Goal: Task Accomplishment & Management: Use online tool/utility

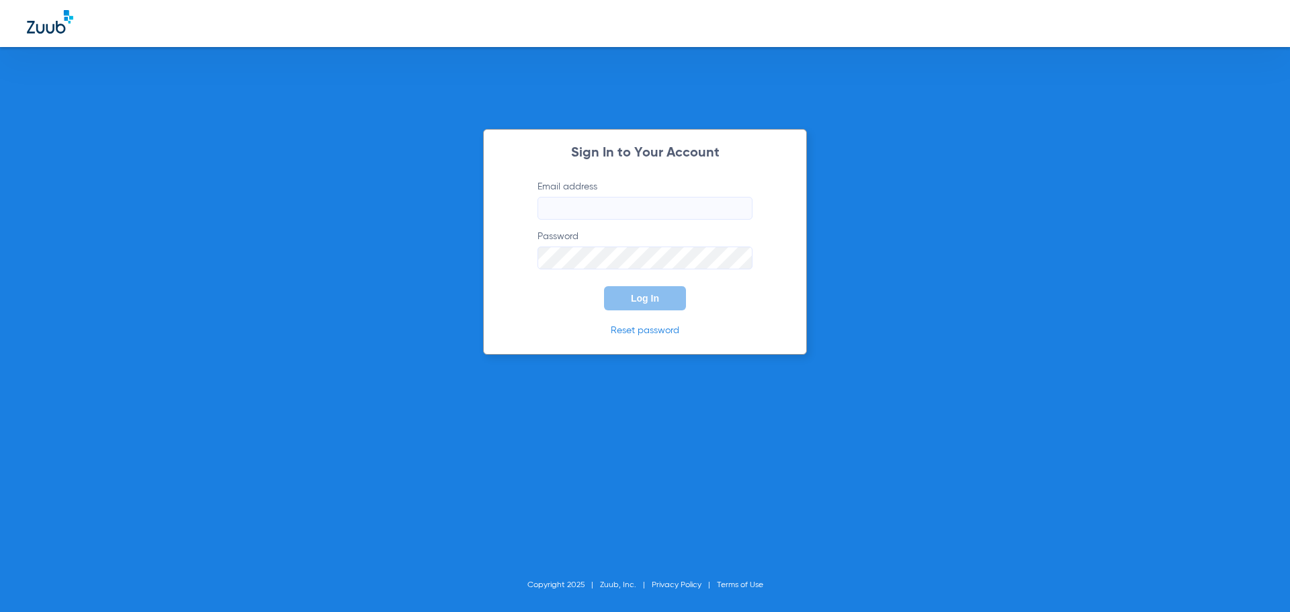
type input "[EMAIL_ADDRESS][DOMAIN_NAME]"
click at [647, 301] on span "Log In" at bounding box center [645, 298] width 28 height 11
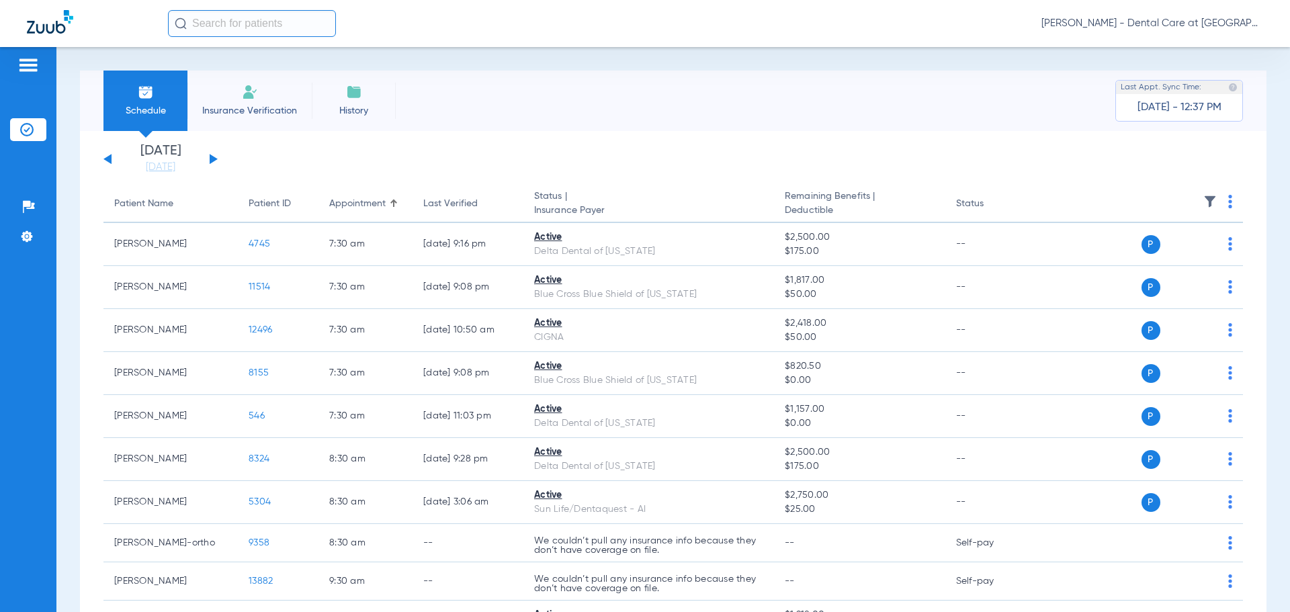
click at [210, 161] on button at bounding box center [214, 159] width 8 height 10
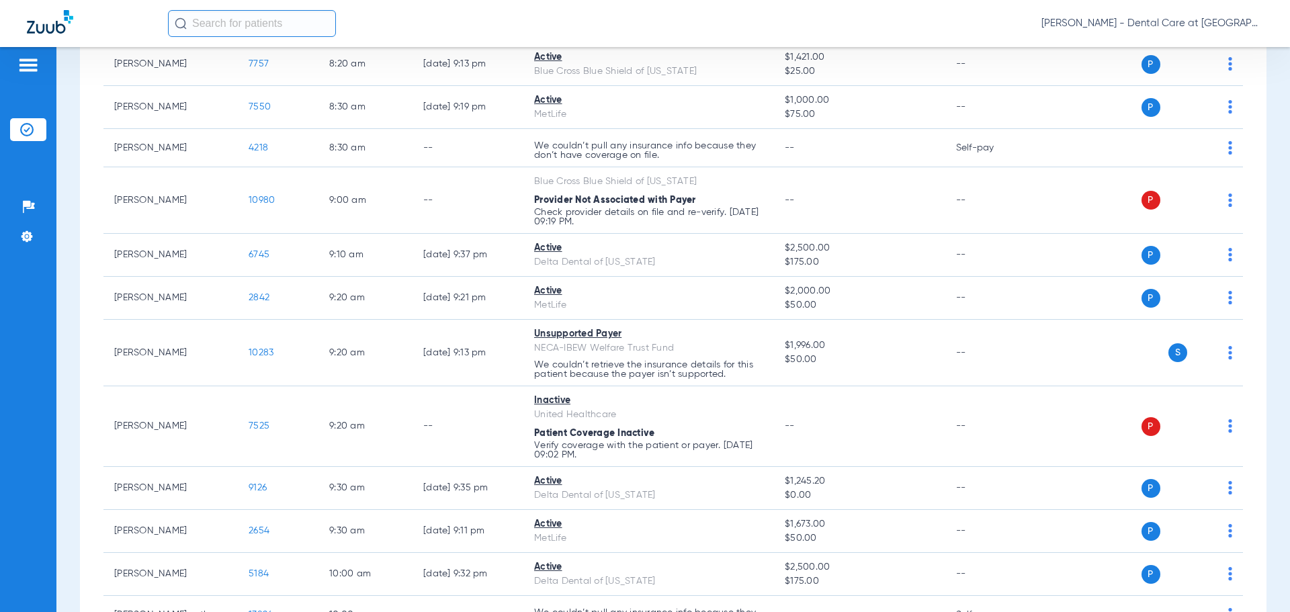
scroll to position [604, 0]
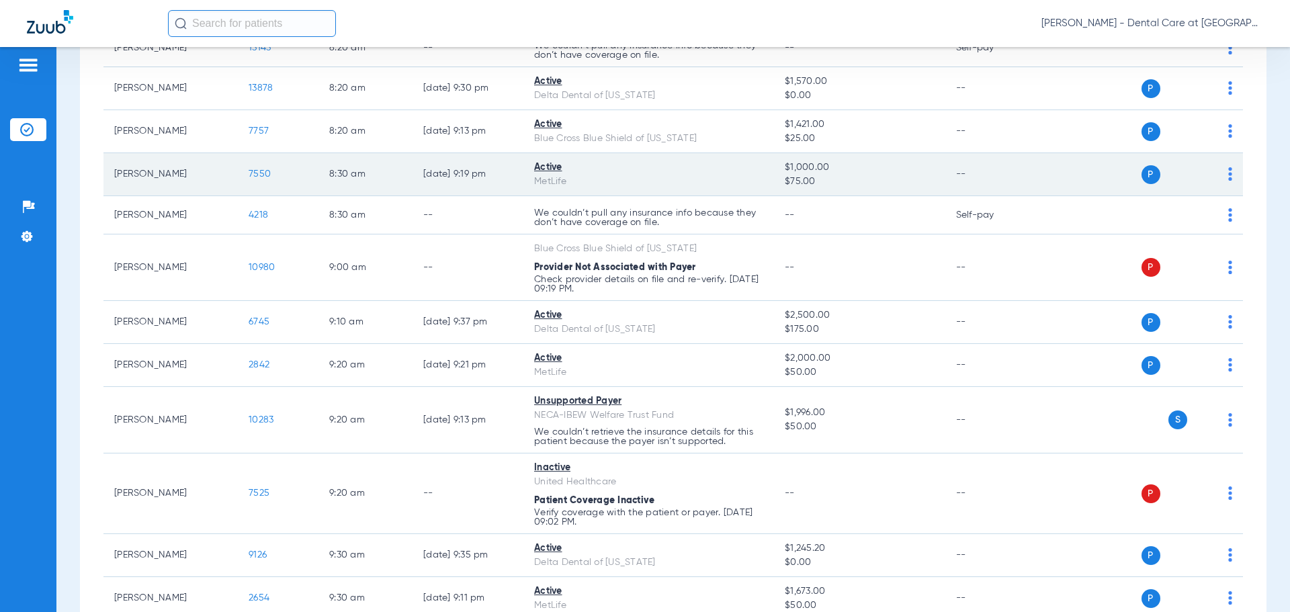
click at [258, 181] on td "7550" at bounding box center [278, 174] width 81 height 43
click at [252, 178] on span "7550" at bounding box center [260, 173] width 22 height 9
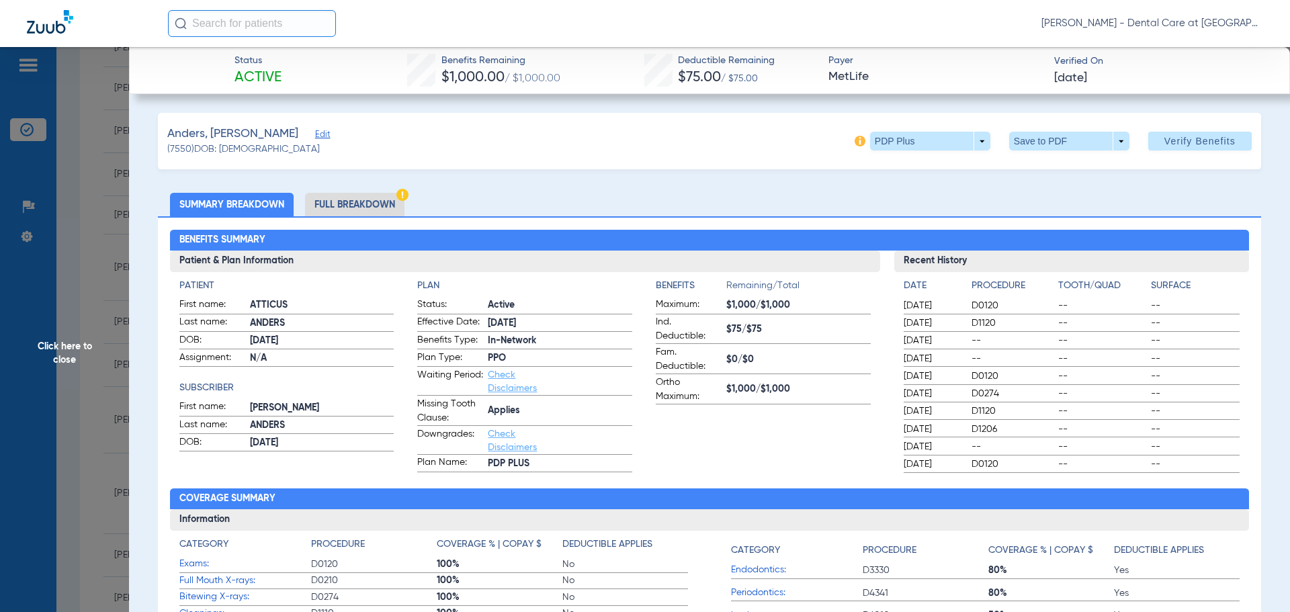
click at [362, 205] on li "Full Breakdown" at bounding box center [354, 205] width 99 height 24
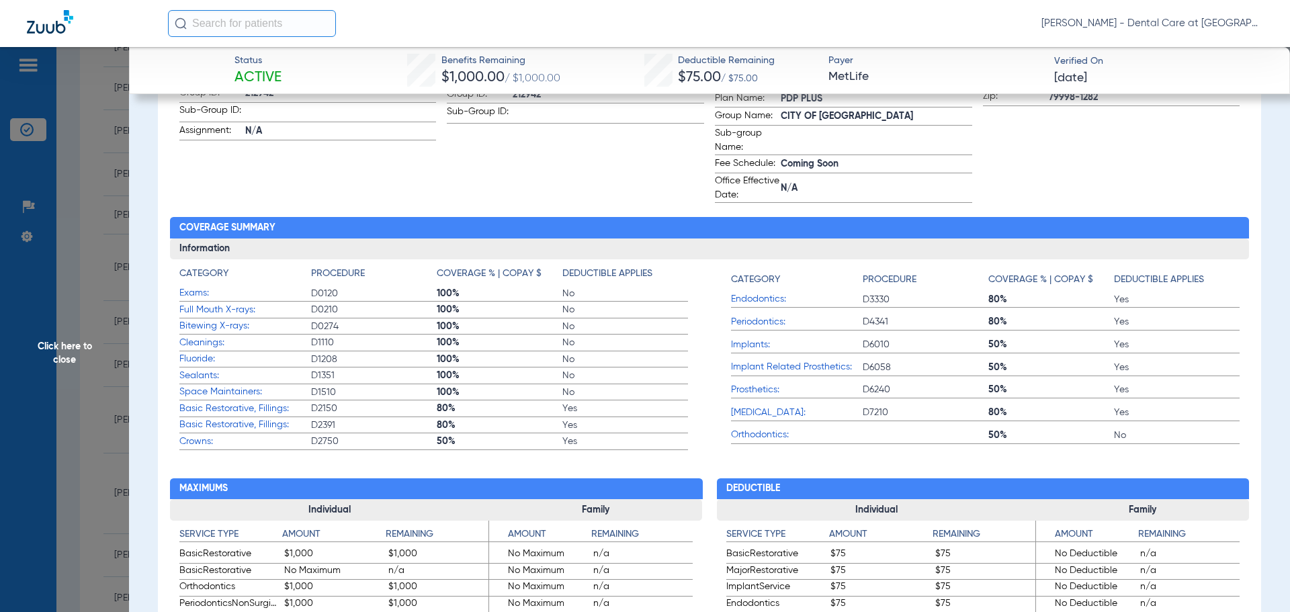
scroll to position [403, 0]
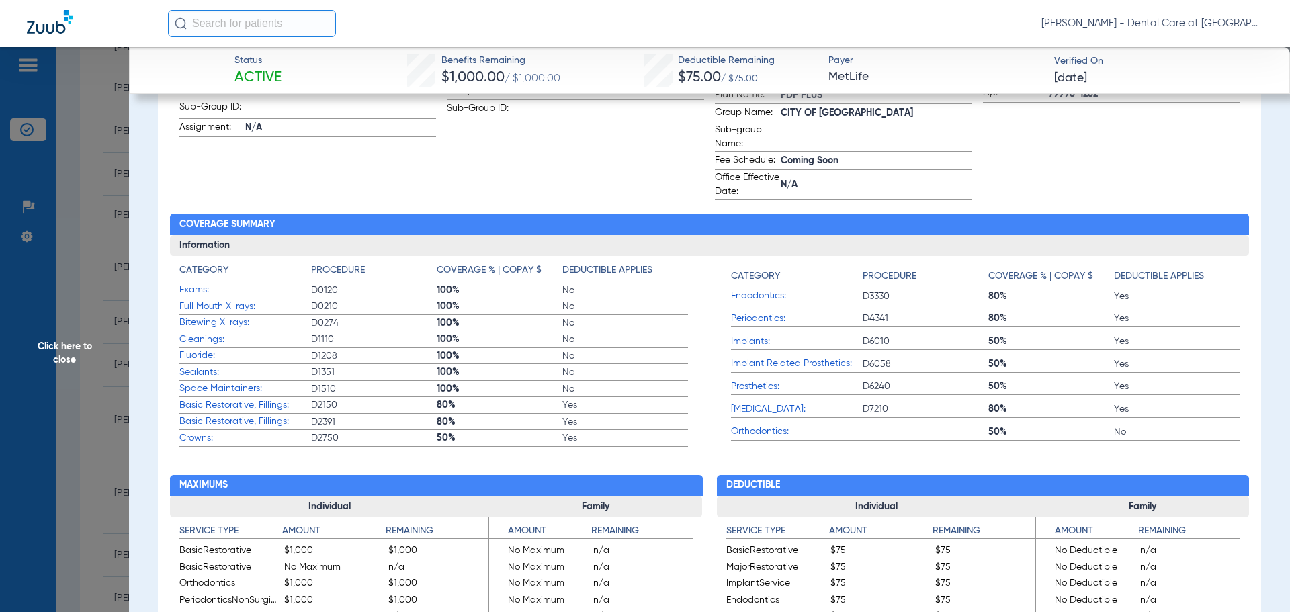
click at [46, 361] on span "Click here to close" at bounding box center [64, 353] width 129 height 612
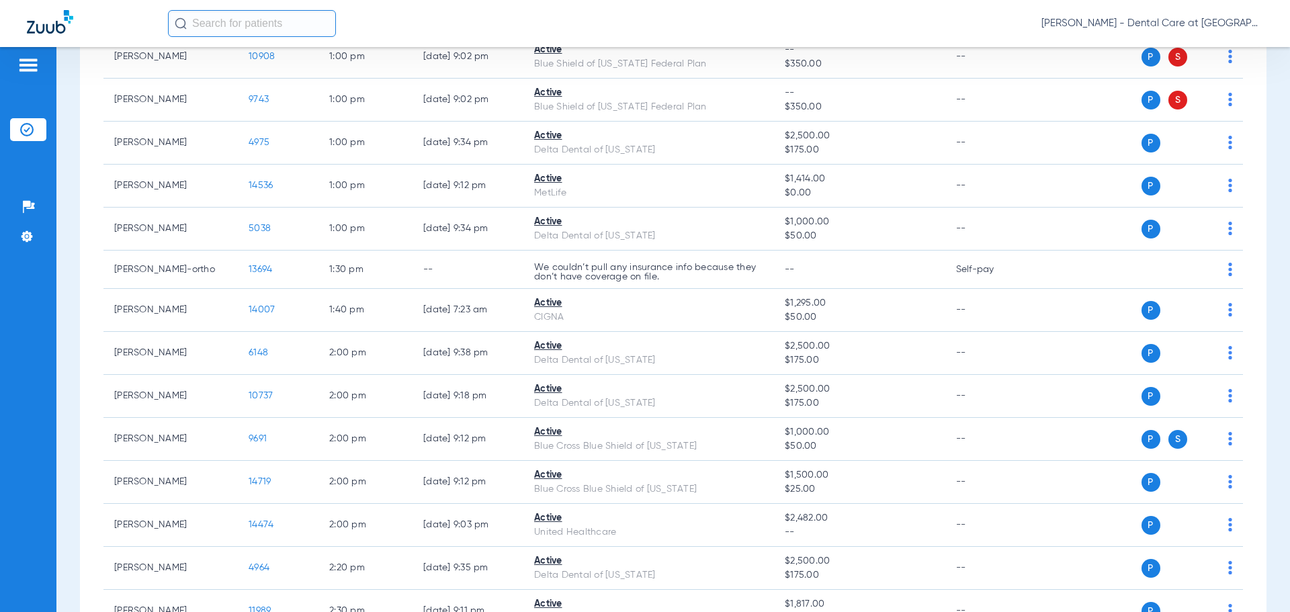
scroll to position [2082, 0]
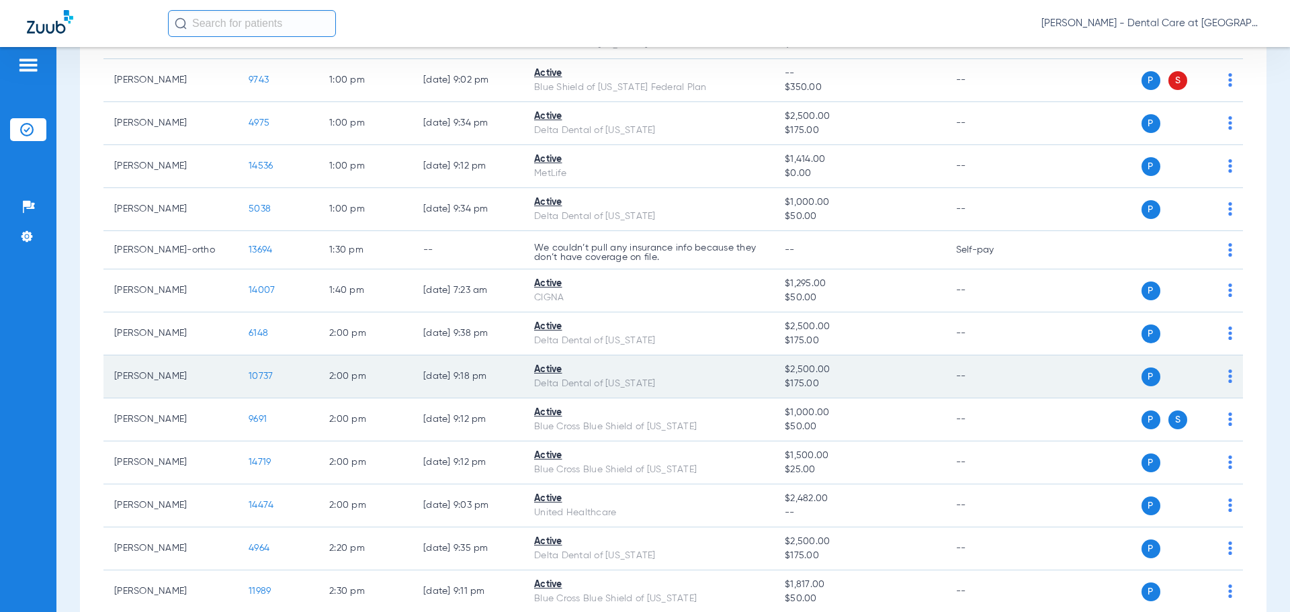
click at [261, 377] on span "10737" at bounding box center [261, 375] width 24 height 9
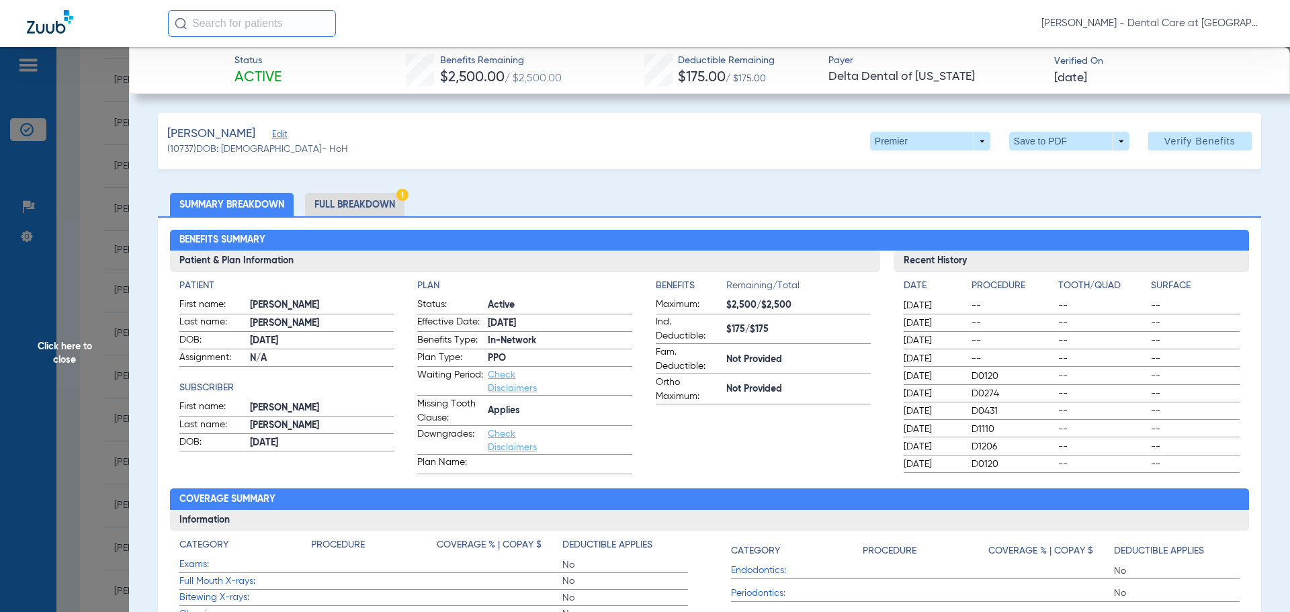
click at [352, 207] on li "Full Breakdown" at bounding box center [354, 205] width 99 height 24
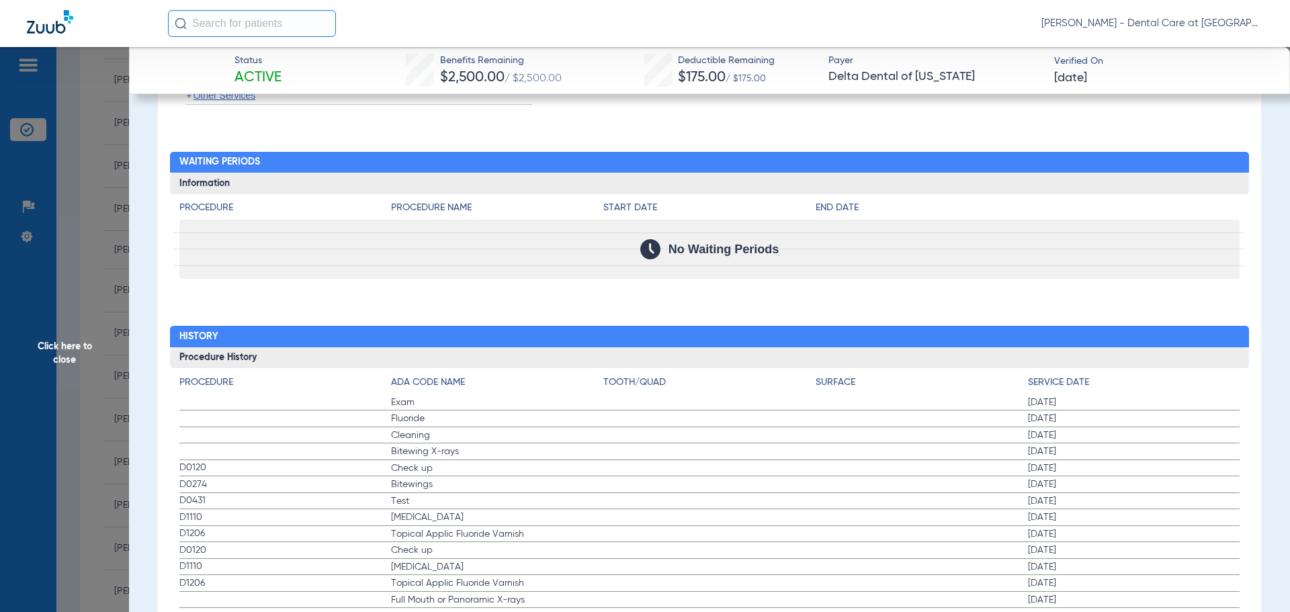
scroll to position [1765, 0]
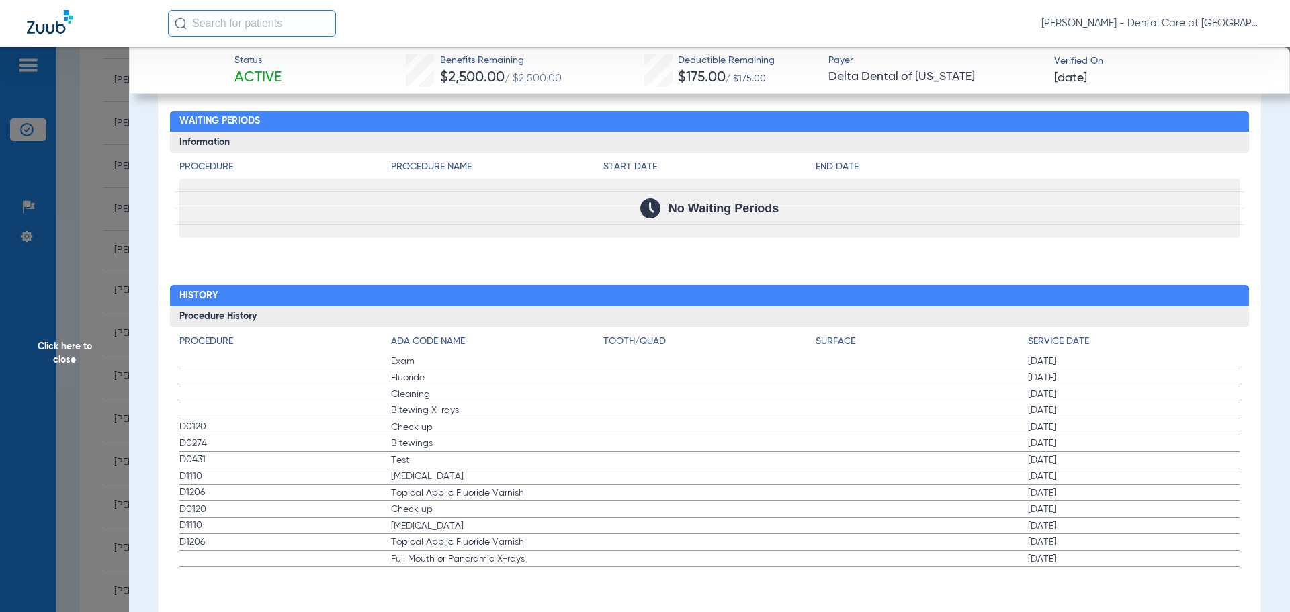
click at [690, 397] on label "Cleaning [DATE]" at bounding box center [709, 394] width 1061 height 17
click at [661, 449] on label "D0274 Bitewings [DATE]" at bounding box center [709, 443] width 1061 height 17
click at [659, 442] on label "D0274 Bitewings [DATE]" at bounding box center [709, 443] width 1061 height 17
click at [600, 541] on label "D1206 Topical Applic Fluoride Varnish [DATE]" at bounding box center [709, 542] width 1061 height 17
click at [600, 533] on label "D1110 [MEDICAL_DATA] [DATE]" at bounding box center [709, 526] width 1061 height 17
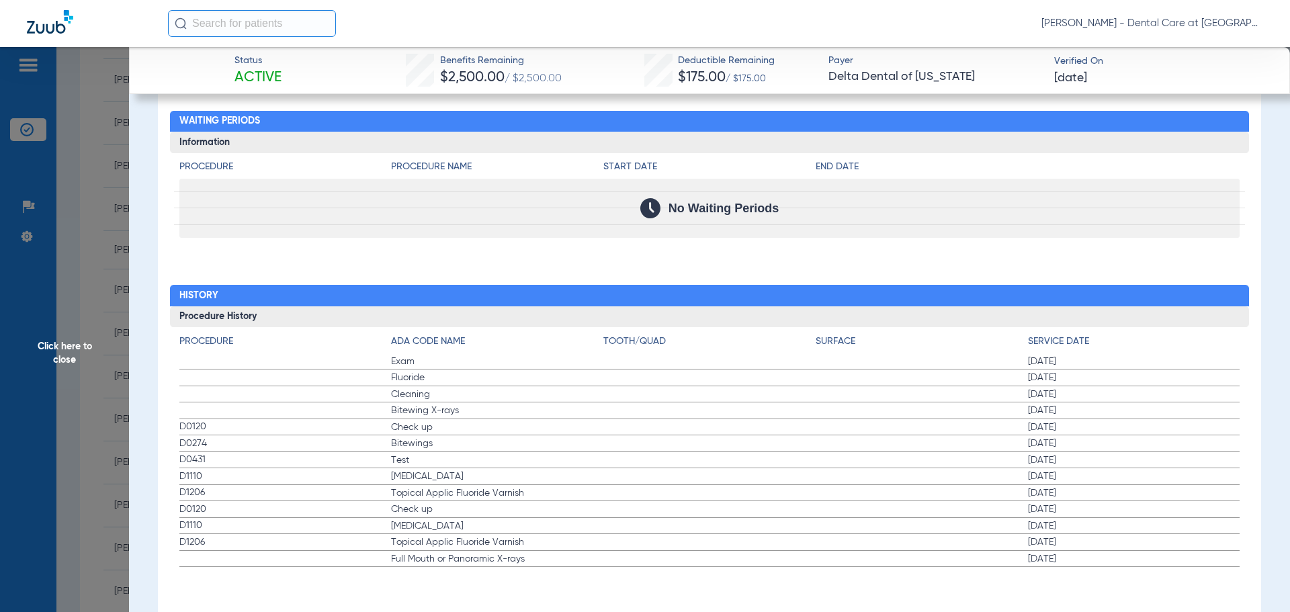
click at [604, 514] on label "D0120 Check up [DATE]" at bounding box center [709, 509] width 1061 height 17
click at [609, 500] on label "D1206 Topical Applic Fluoride Varnish [DATE]" at bounding box center [709, 493] width 1061 height 17
click at [617, 455] on label "D0431 Test [DATE]" at bounding box center [709, 460] width 1061 height 17
click at [82, 325] on span "Click here to close" at bounding box center [64, 353] width 129 height 612
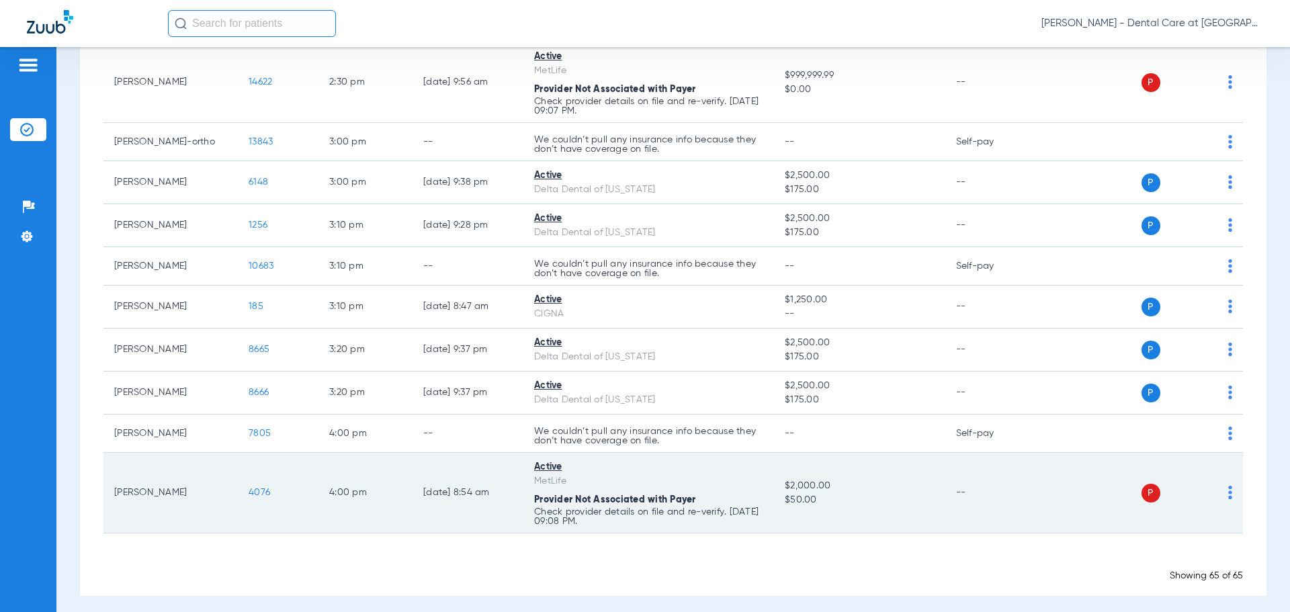
scroll to position [2660, 0]
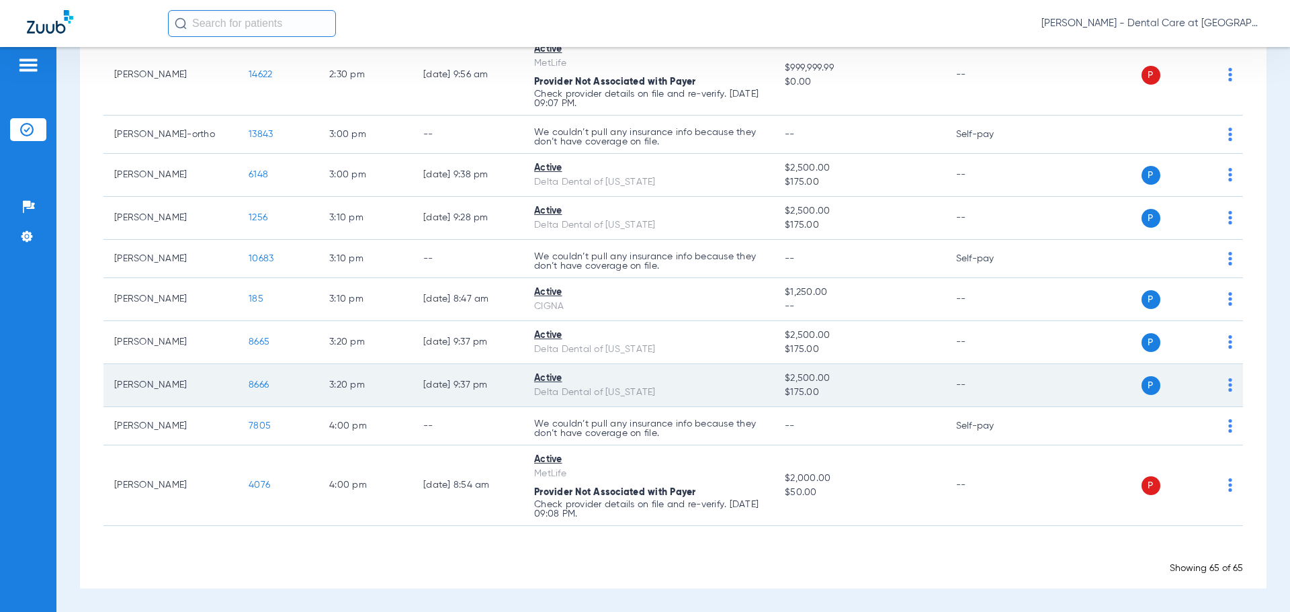
click at [269, 388] on span "8666" at bounding box center [259, 384] width 20 height 9
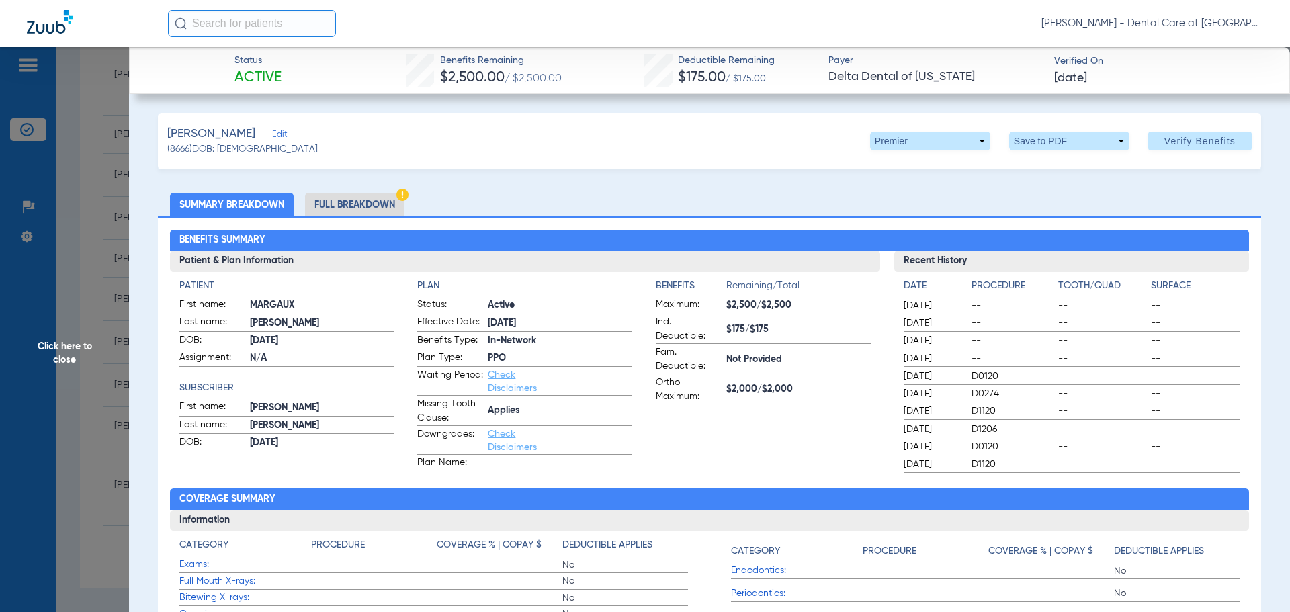
click at [367, 197] on li "Full Breakdown" at bounding box center [354, 205] width 99 height 24
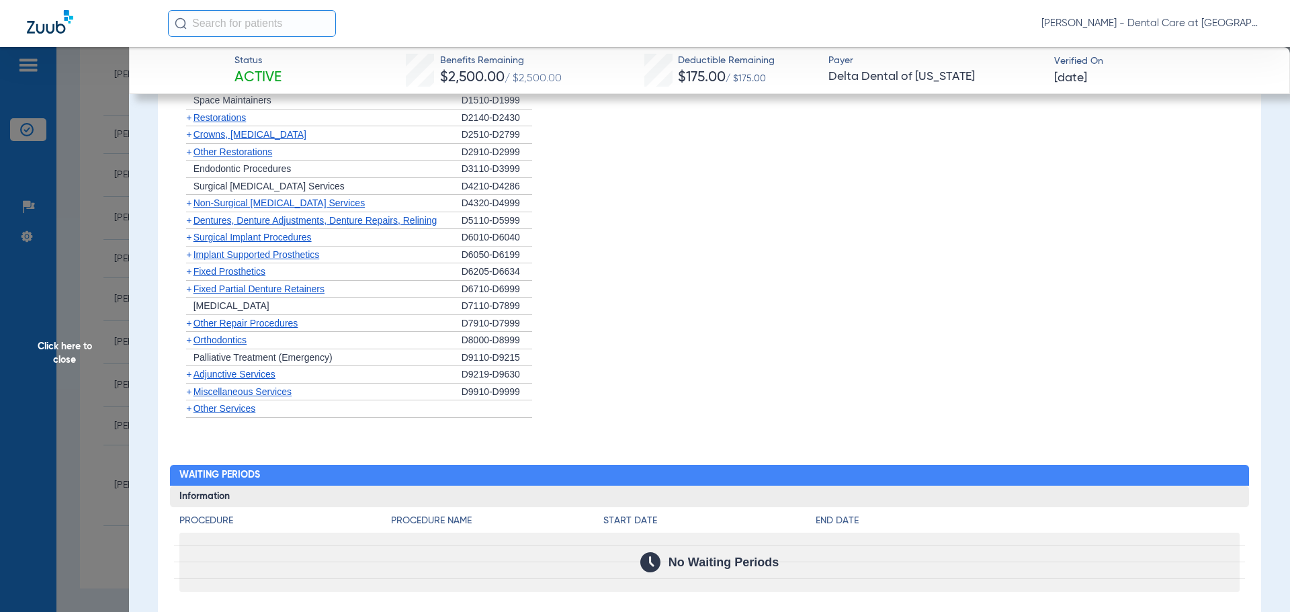
scroll to position [1748, 0]
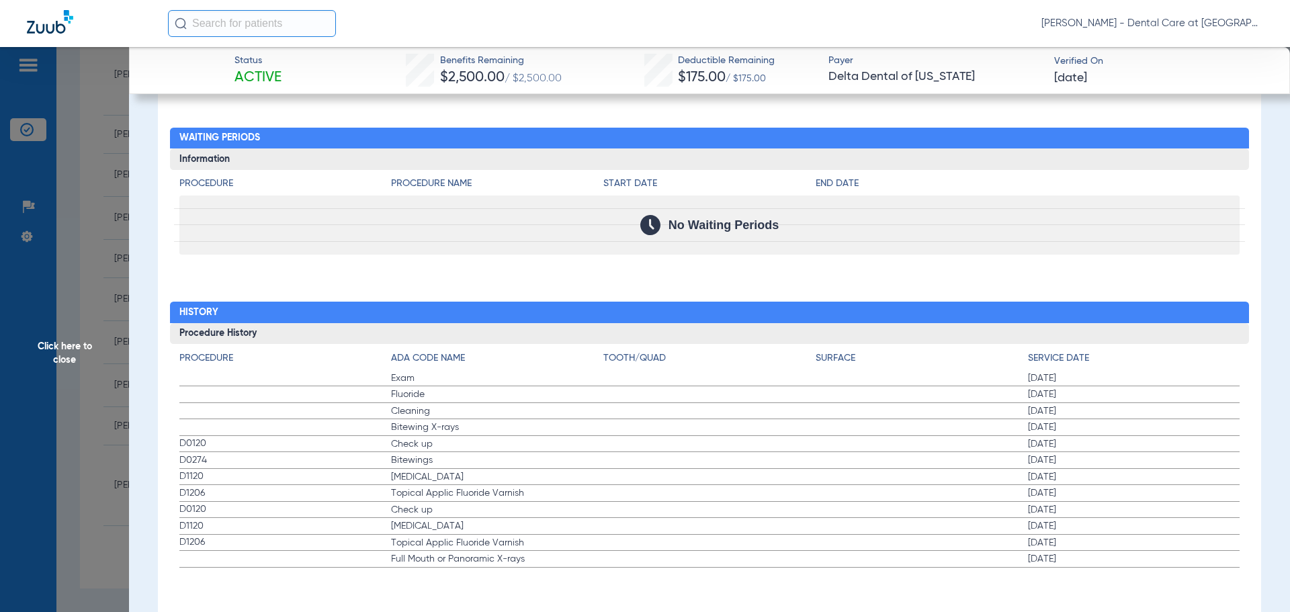
click at [97, 343] on span "Click here to close" at bounding box center [64, 353] width 129 height 612
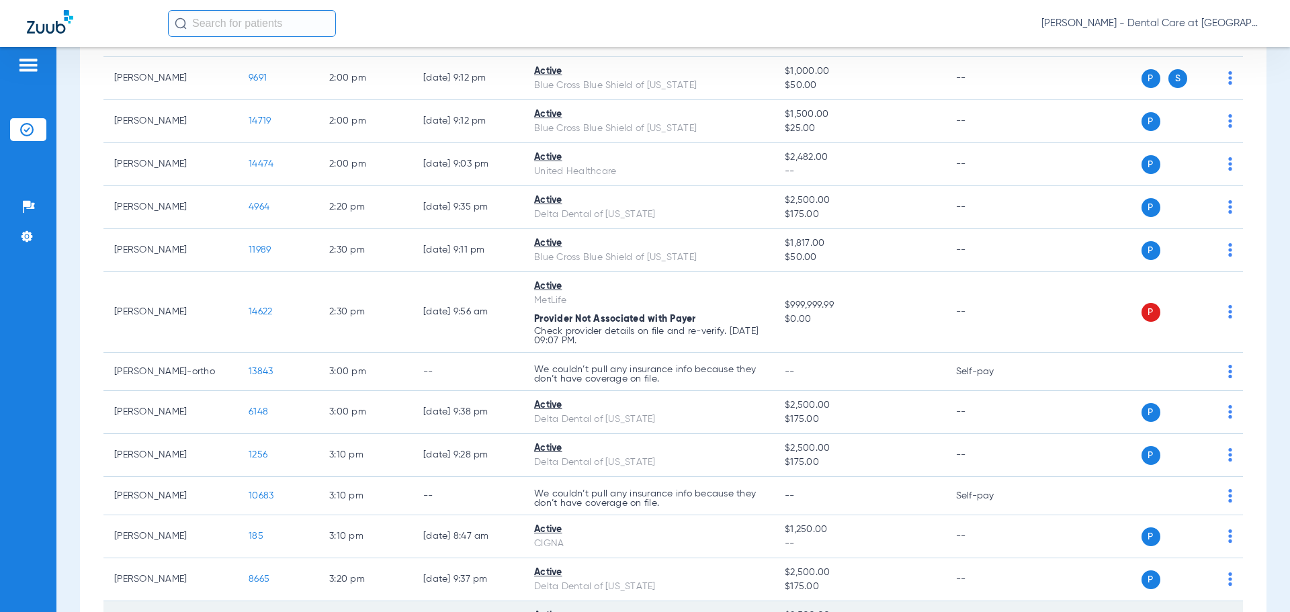
scroll to position [2392, 0]
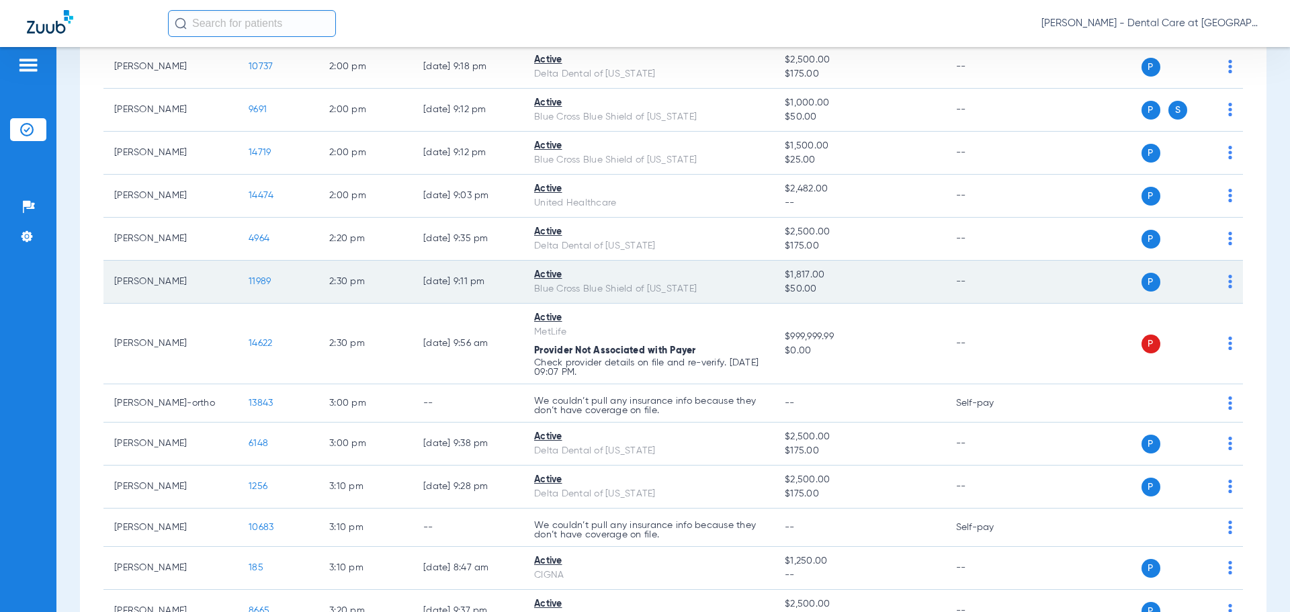
click at [267, 281] on span "11989" at bounding box center [260, 281] width 22 height 9
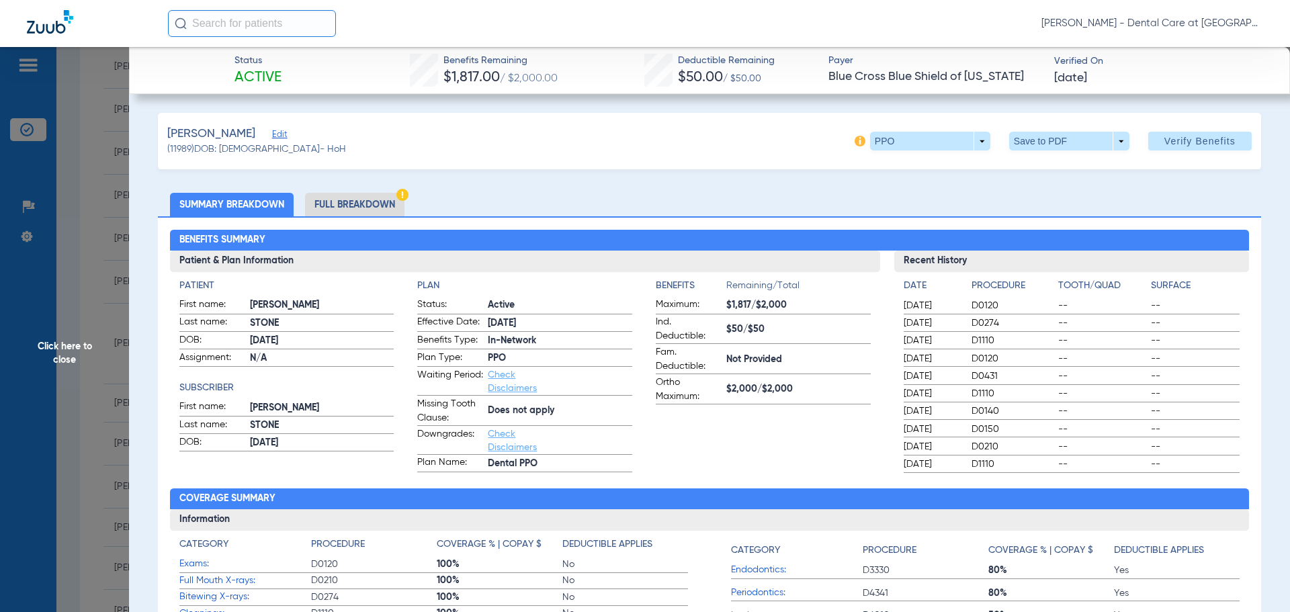
click at [316, 210] on li "Full Breakdown" at bounding box center [354, 205] width 99 height 24
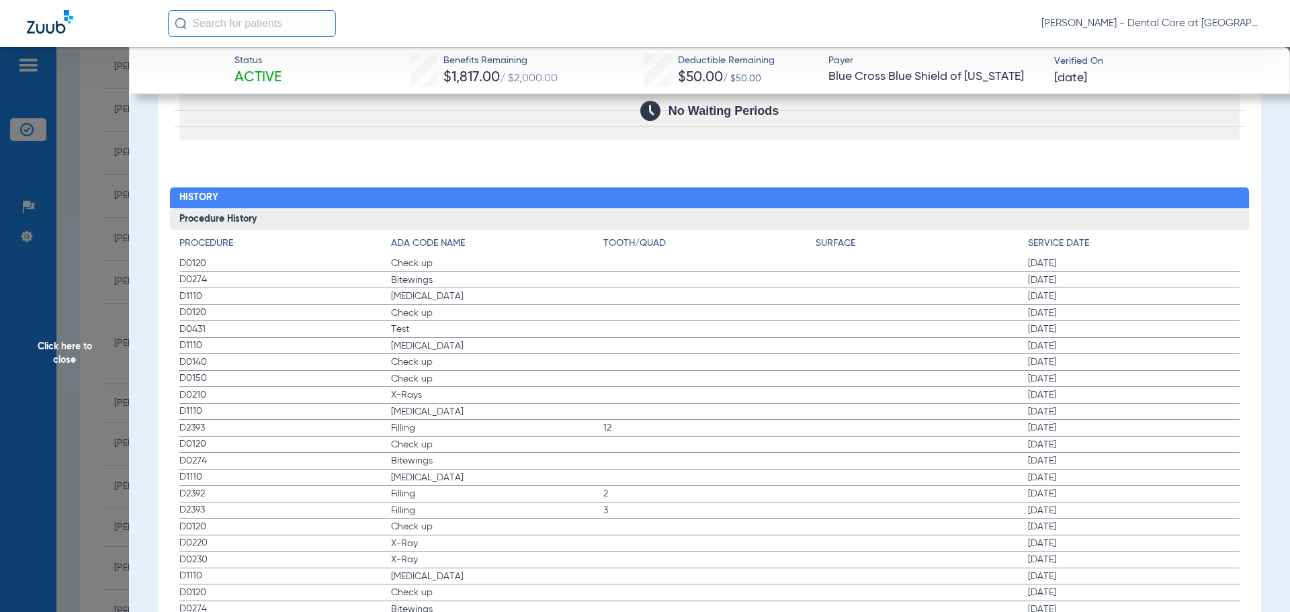
scroll to position [1924, 0]
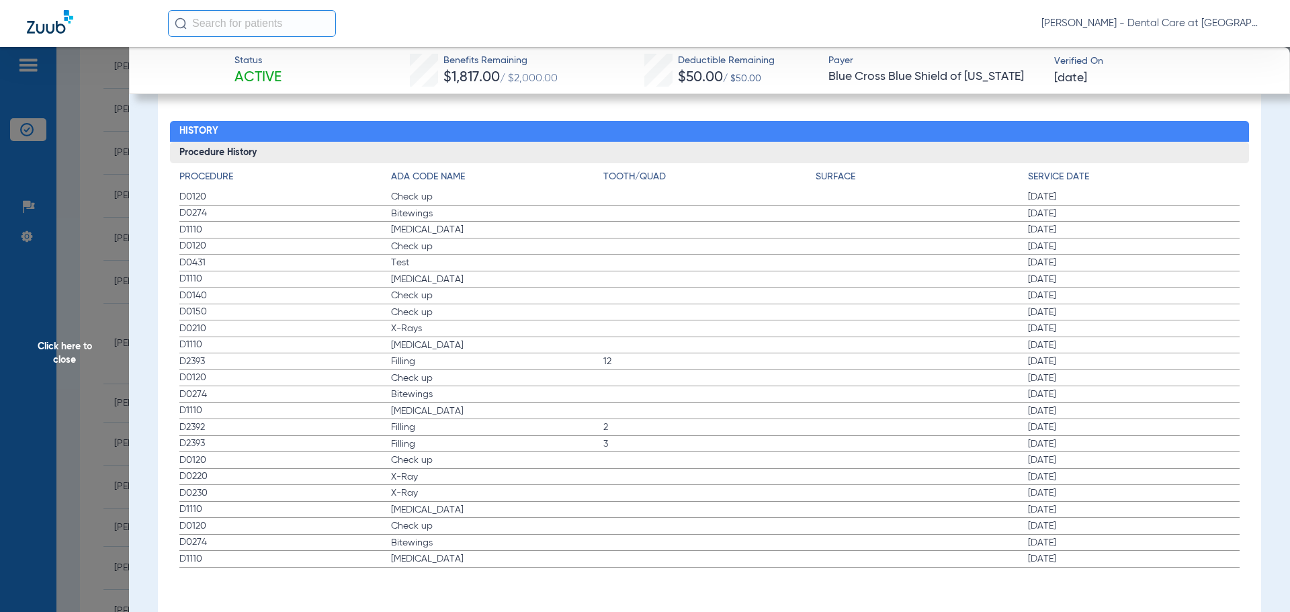
click at [117, 347] on span "Click here to close" at bounding box center [64, 353] width 129 height 612
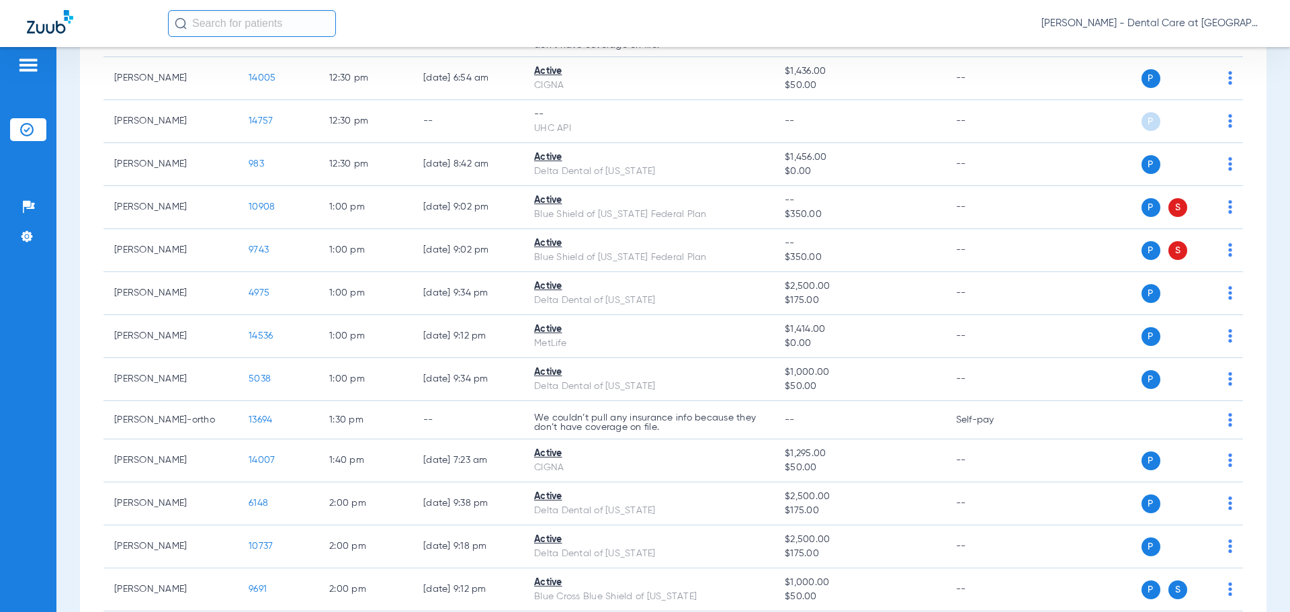
scroll to position [1854, 0]
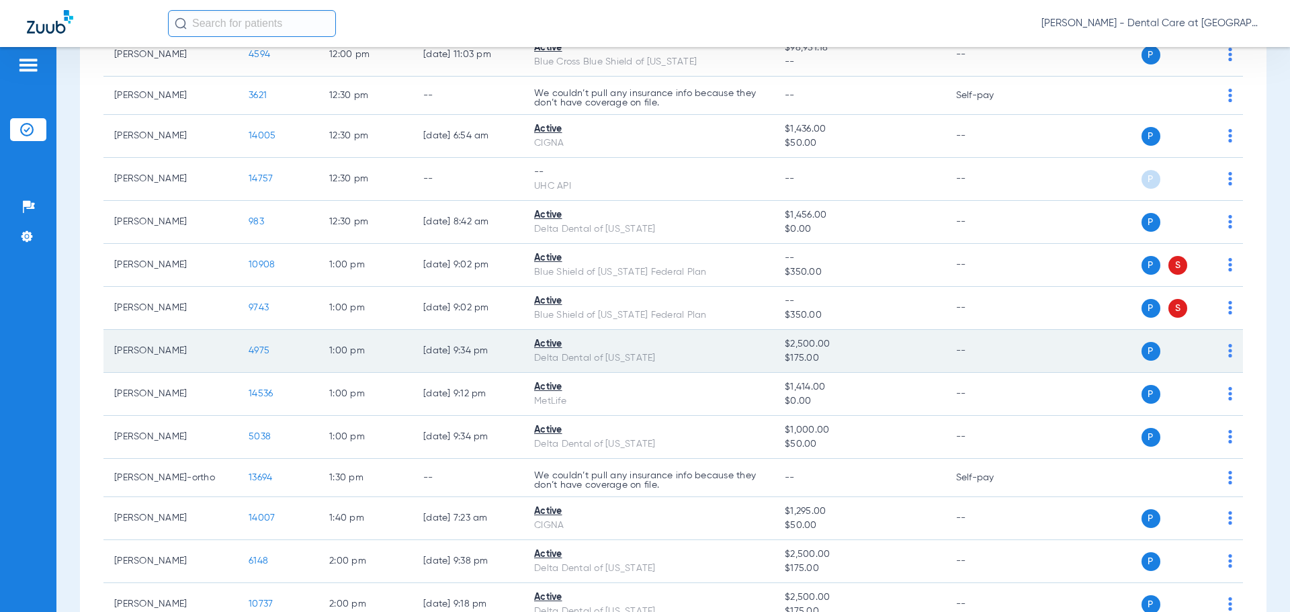
click at [250, 349] on span "4975" at bounding box center [259, 350] width 21 height 9
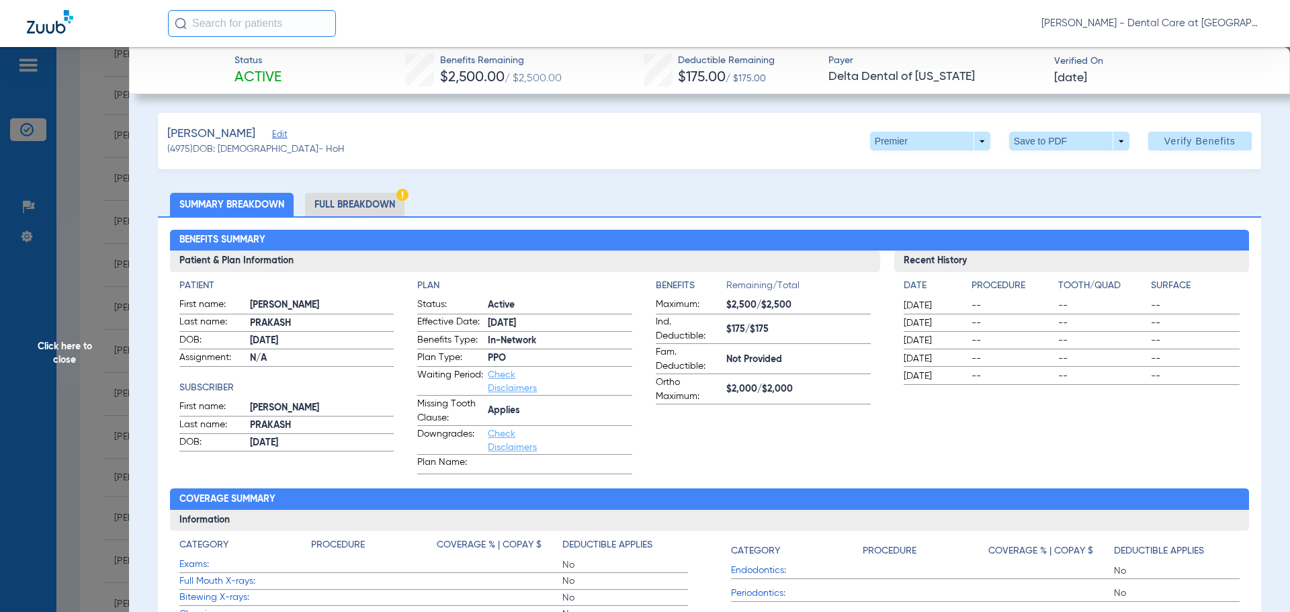
click at [328, 213] on li "Full Breakdown" at bounding box center [354, 205] width 99 height 24
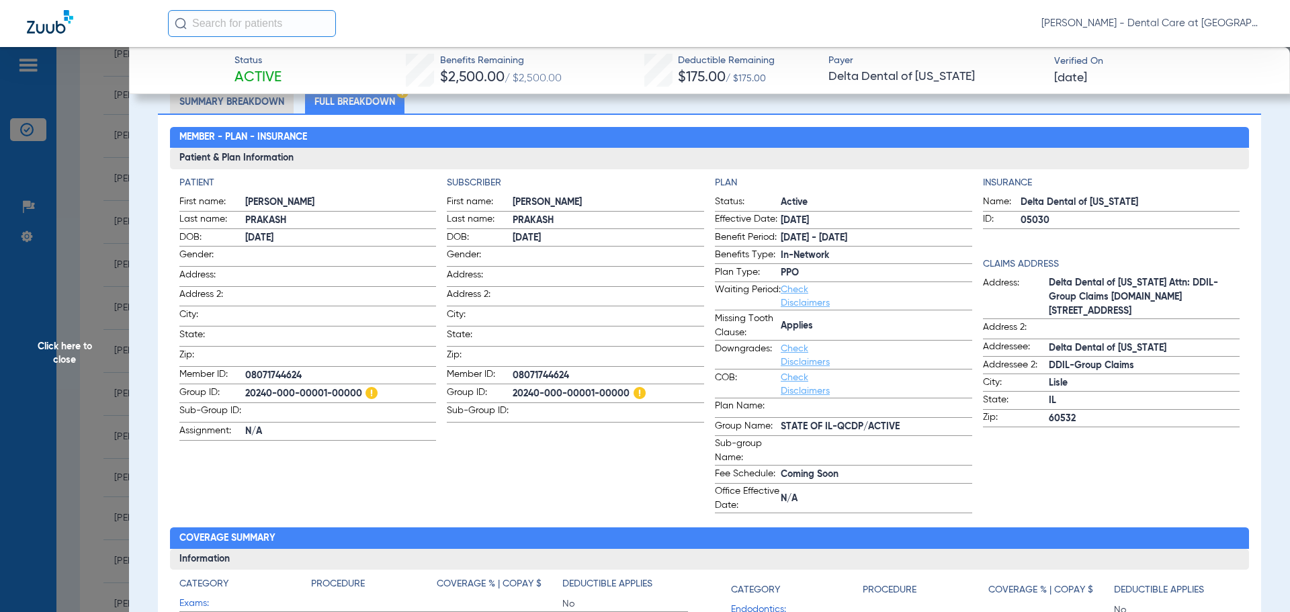
scroll to position [0, 0]
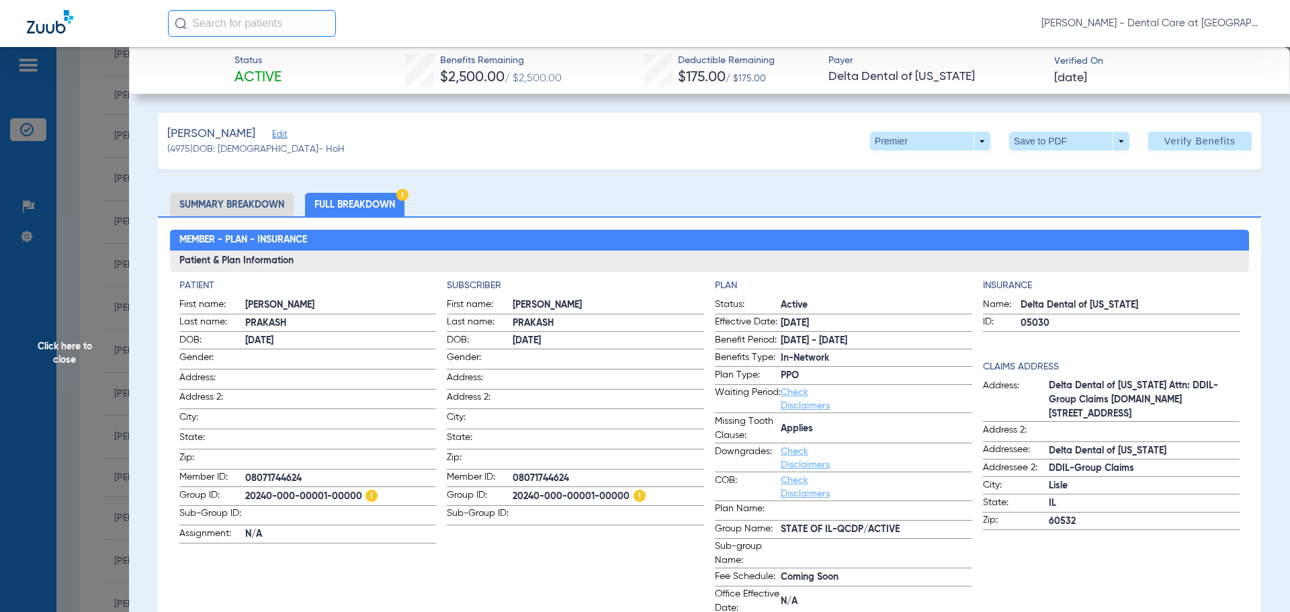
click at [29, 359] on span "Click here to close" at bounding box center [64, 353] width 129 height 612
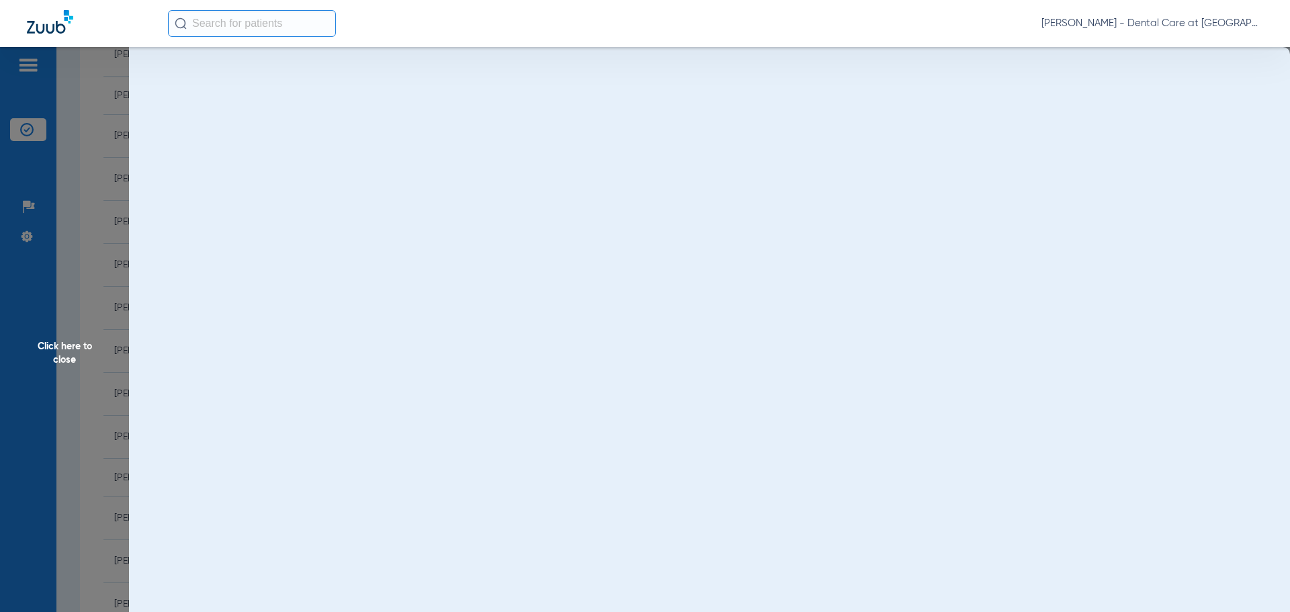
click at [60, 351] on span "Click here to close" at bounding box center [64, 353] width 129 height 612
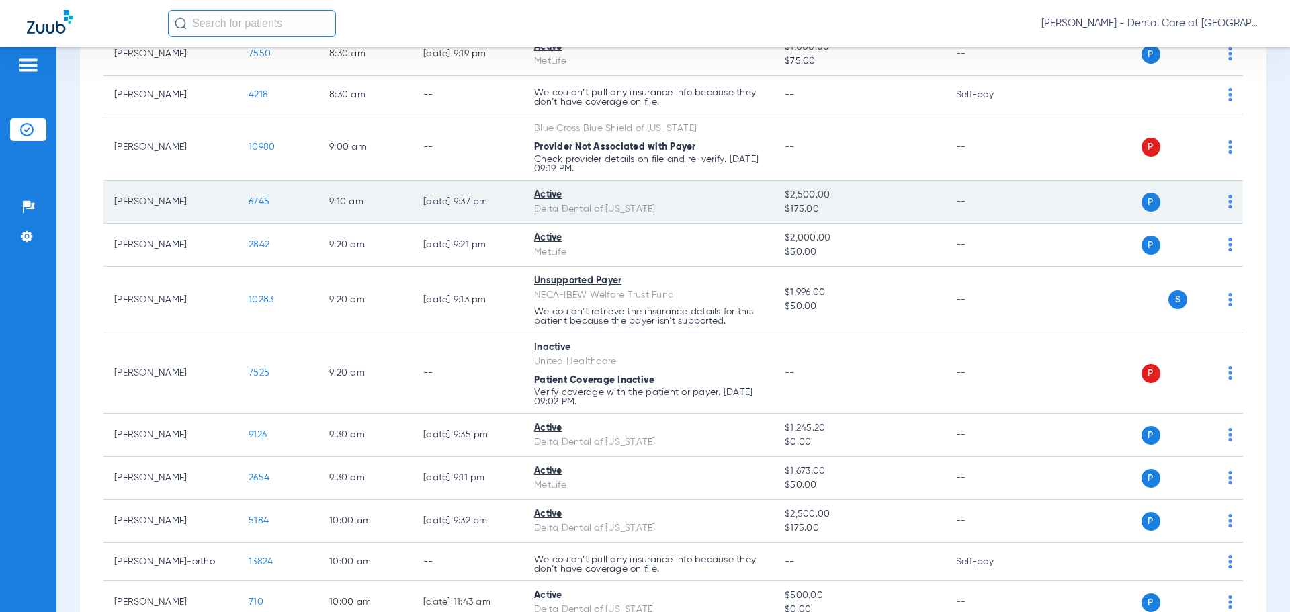
scroll to position [780, 0]
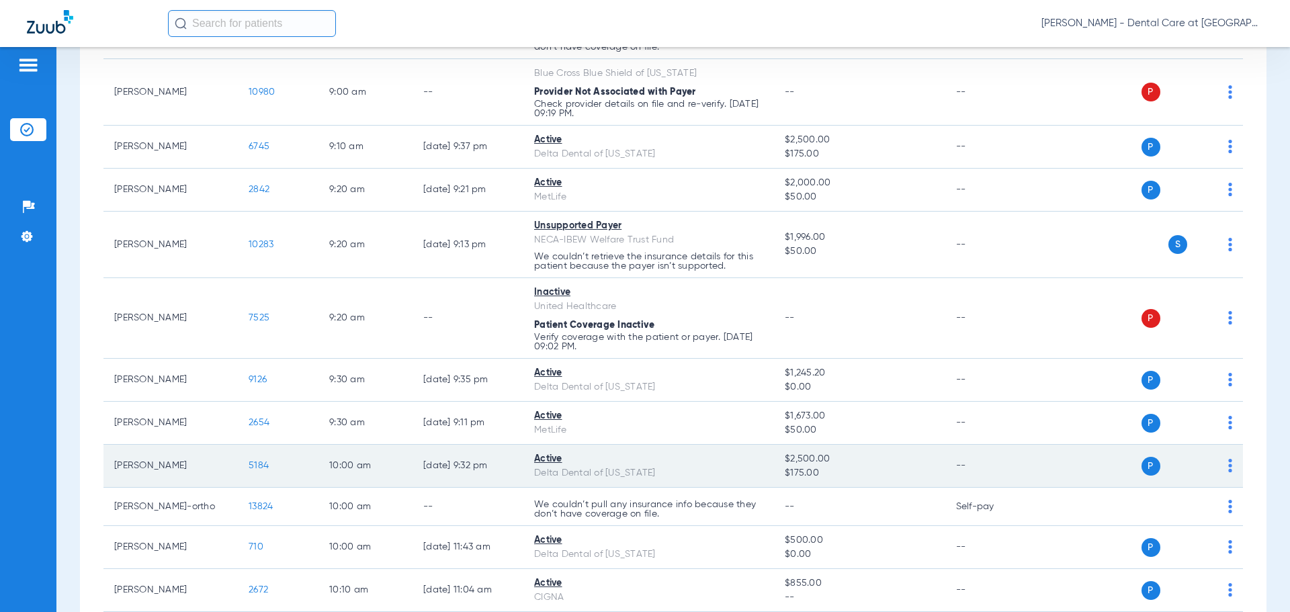
click at [265, 467] on span "5184" at bounding box center [259, 465] width 20 height 9
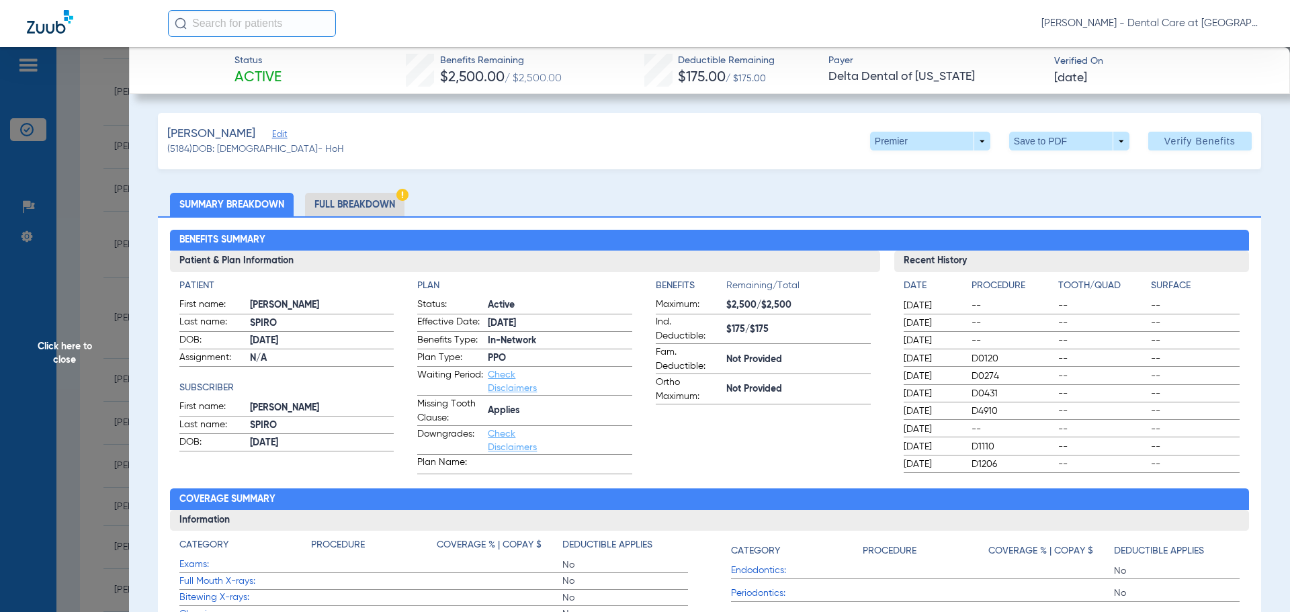
click at [356, 194] on li "Full Breakdown" at bounding box center [354, 205] width 99 height 24
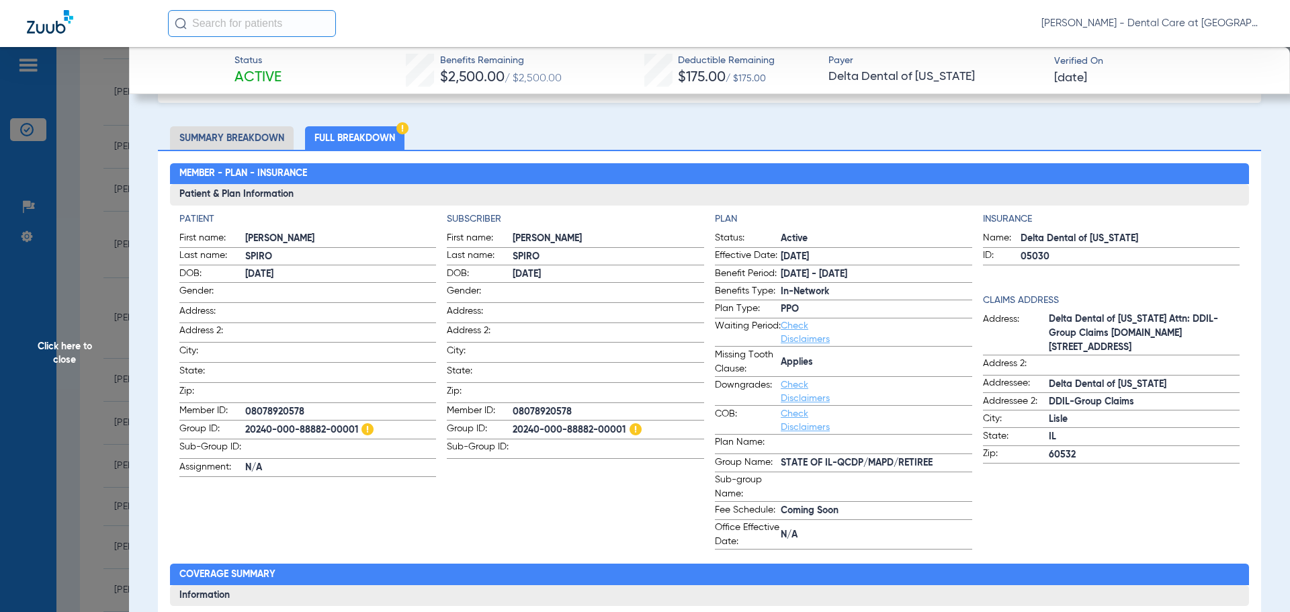
scroll to position [67, 0]
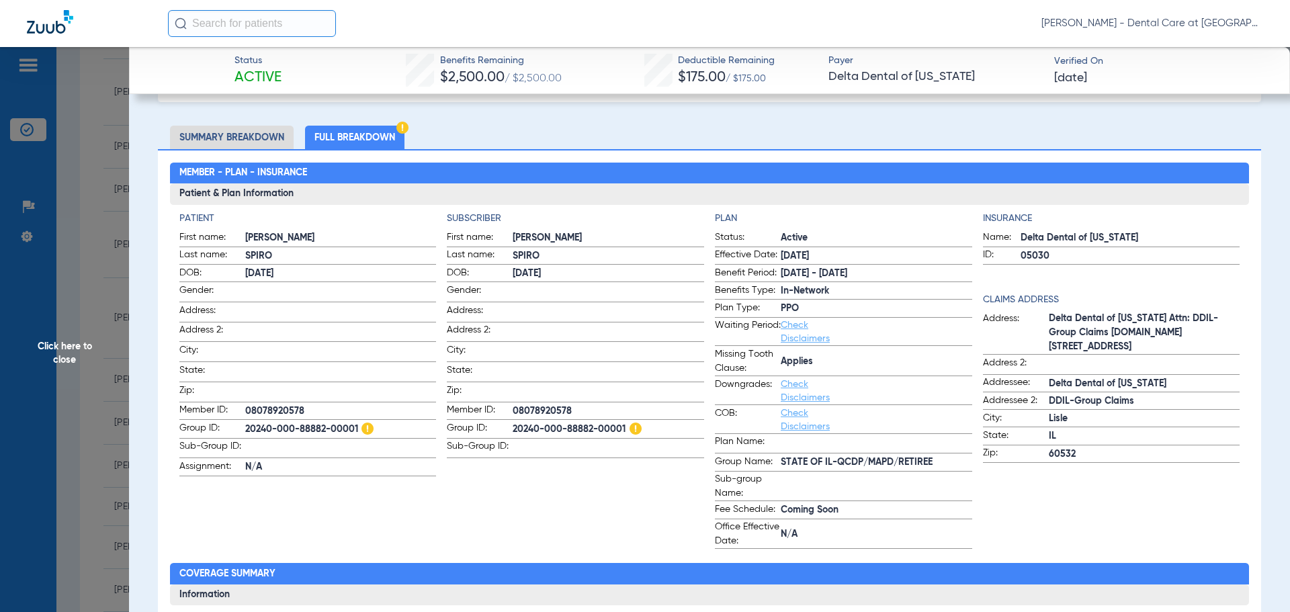
click at [92, 377] on span "Click here to close" at bounding box center [64, 353] width 129 height 612
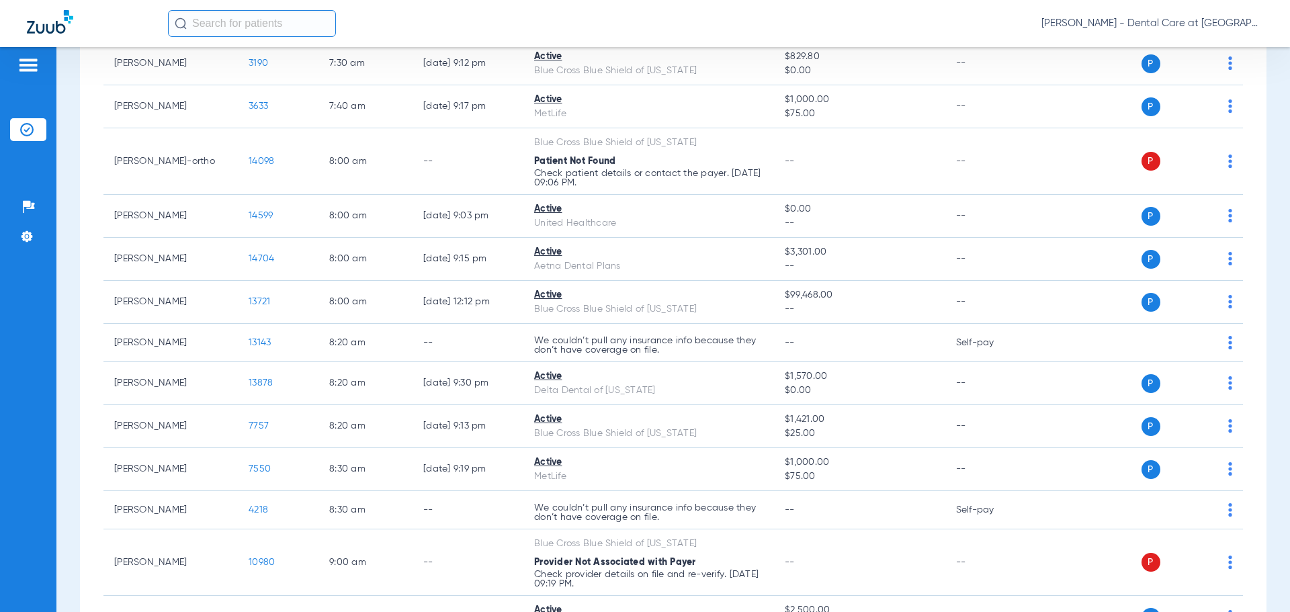
scroll to position [377, 0]
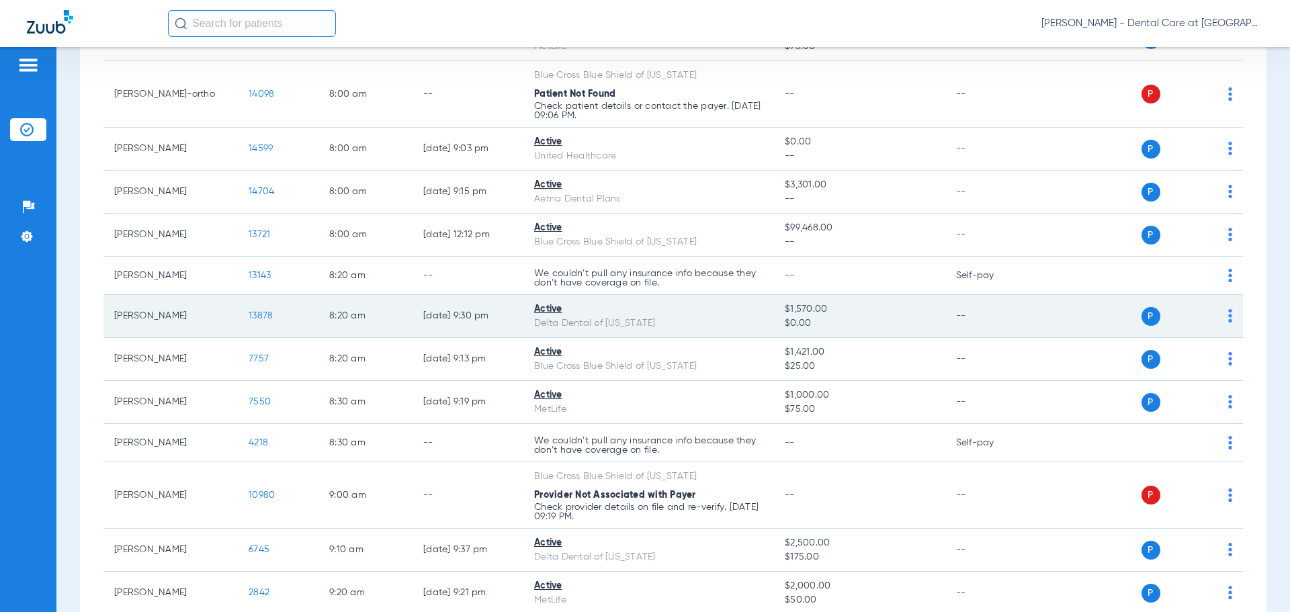
click at [249, 314] on span "13878" at bounding box center [261, 315] width 24 height 9
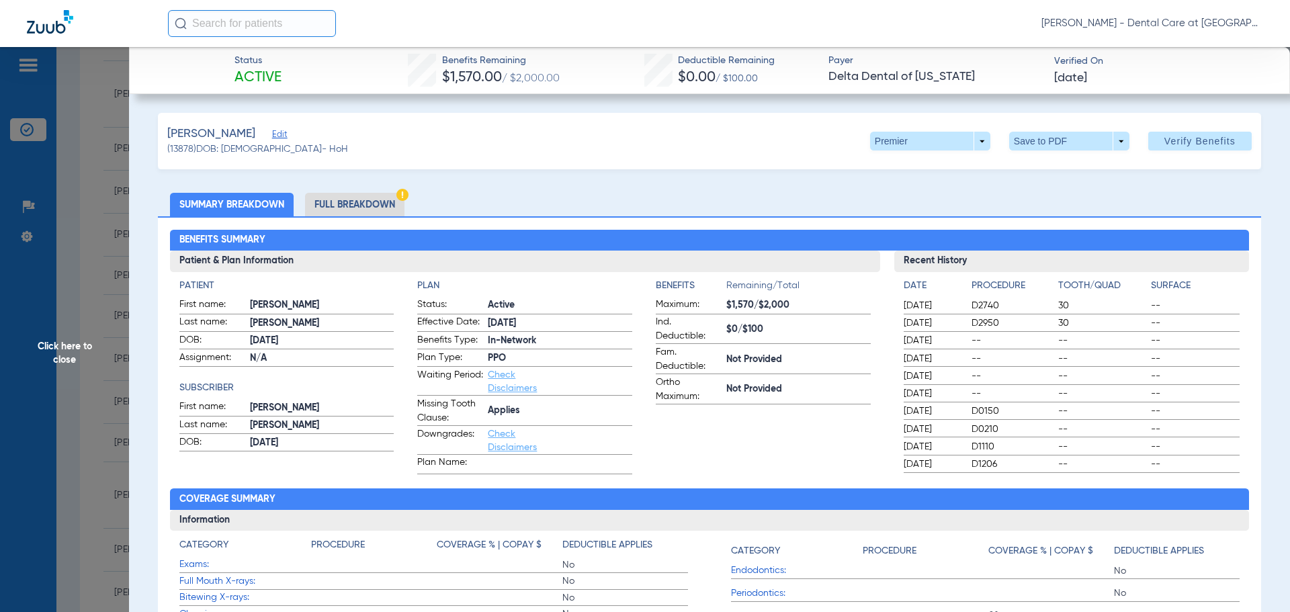
click at [367, 209] on li "Full Breakdown" at bounding box center [354, 205] width 99 height 24
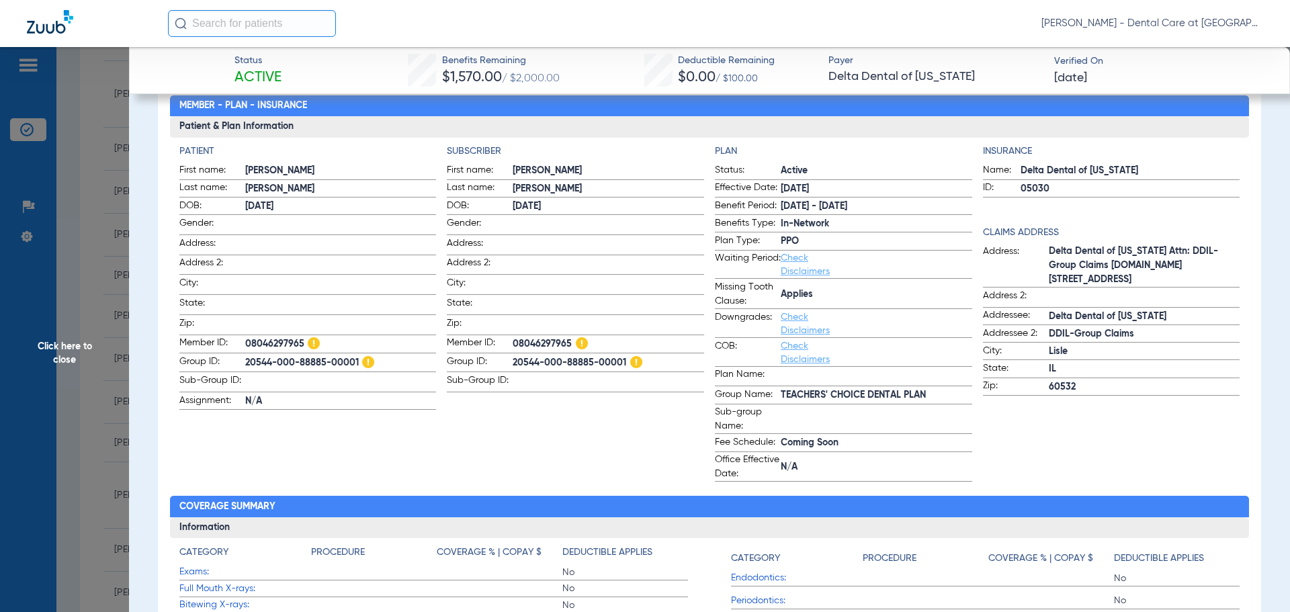
scroll to position [201, 0]
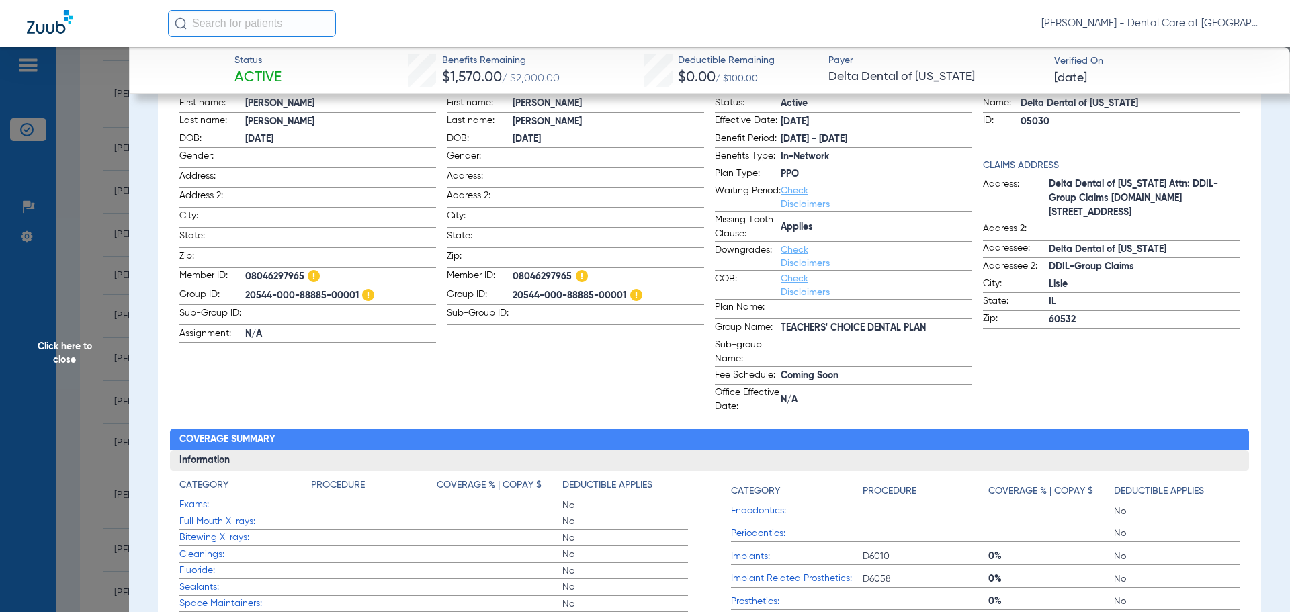
click at [62, 362] on span "Click here to close" at bounding box center [64, 353] width 129 height 612
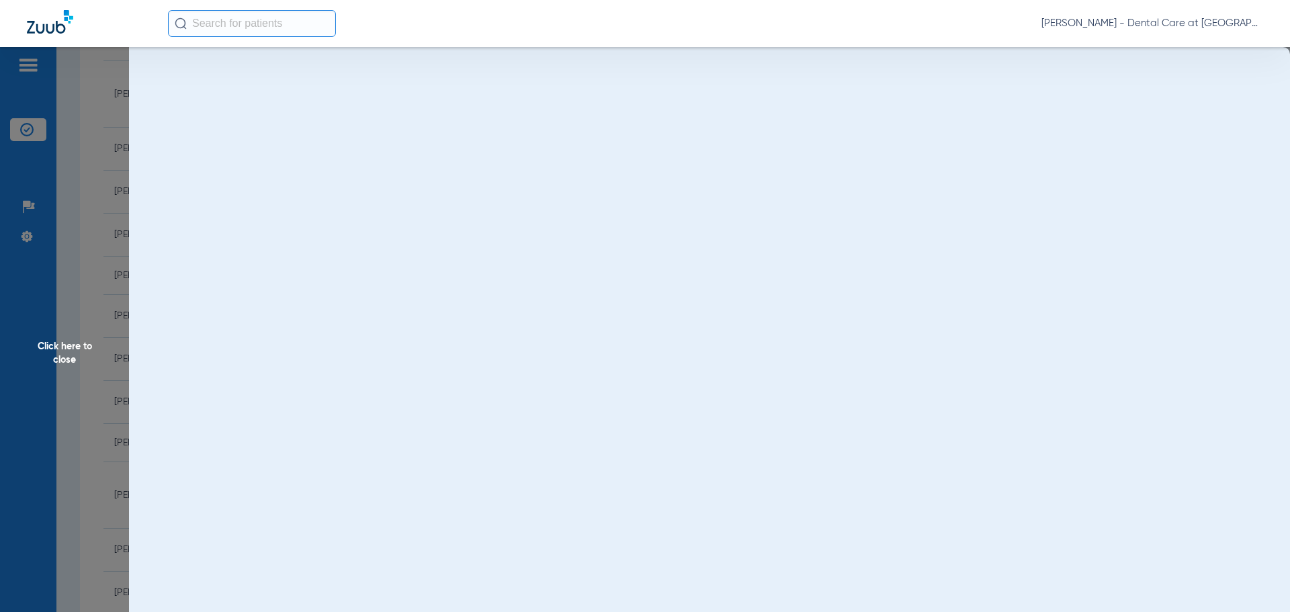
scroll to position [0, 0]
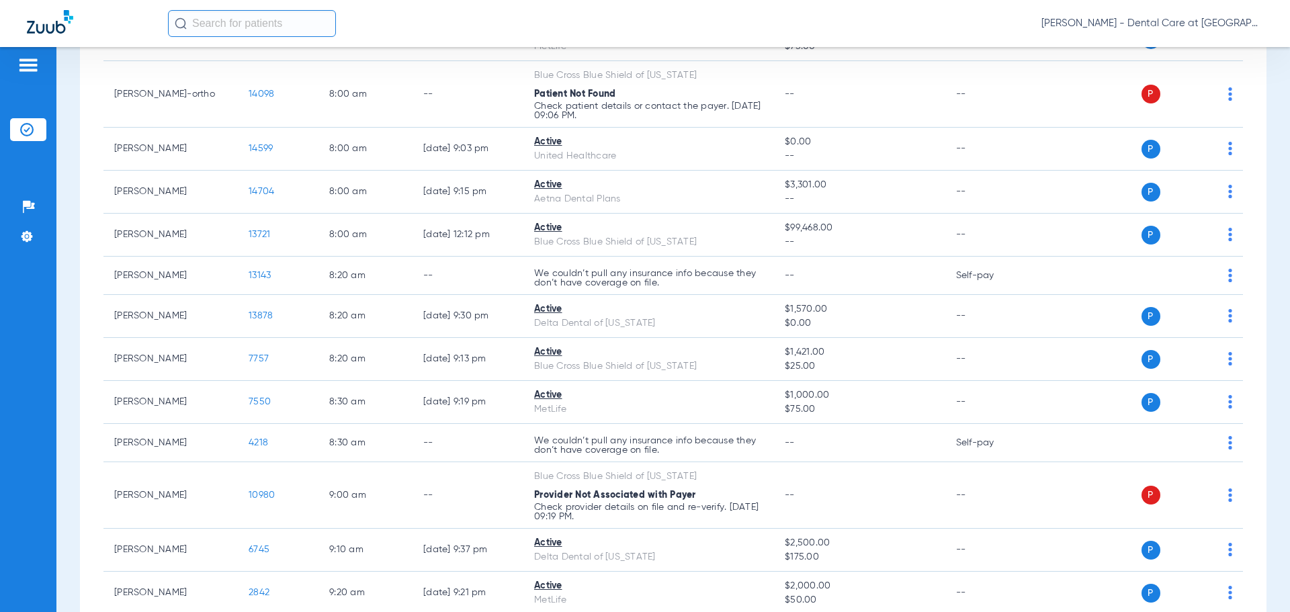
click at [46, 28] on img at bounding box center [50, 22] width 46 height 24
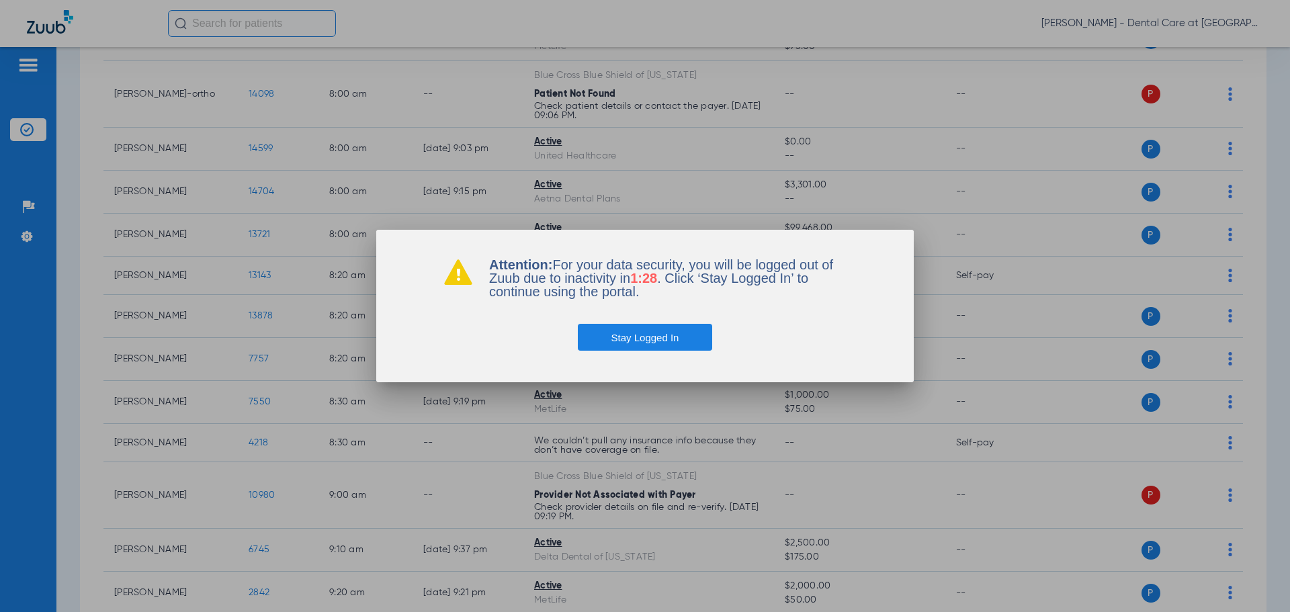
click at [687, 339] on button "Stay Logged In" at bounding box center [645, 337] width 135 height 27
